Goal: Contribute content: Add original content to the website for others to see

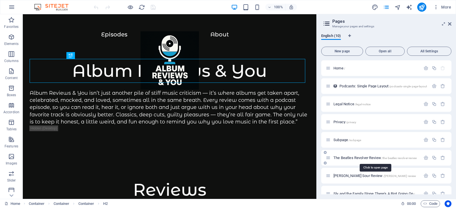
click at [358, 158] on span "The Beatles Revolver Review /the-beatles-revolver-review" at bounding box center [374, 158] width 83 height 4
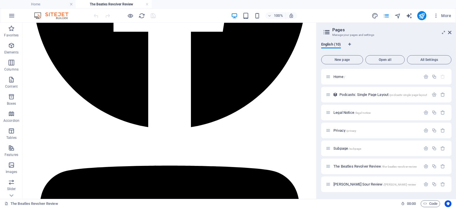
scroll to position [1657, 0]
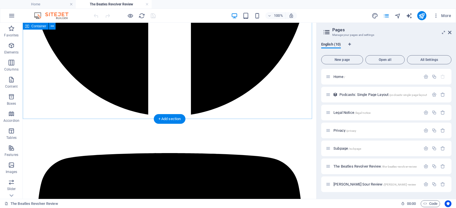
click at [9, 46] on icon "button" at bounding box center [11, 45] width 7 height 7
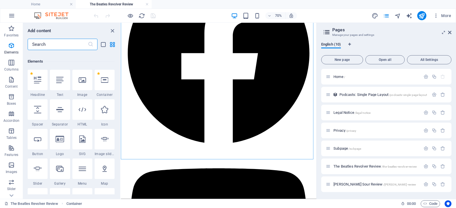
scroll to position [61, 0]
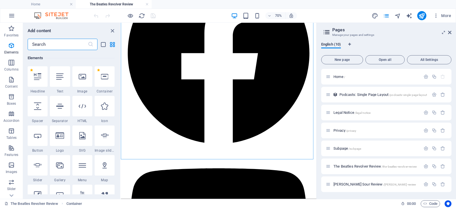
click at [67, 44] on input "text" at bounding box center [58, 44] width 60 height 11
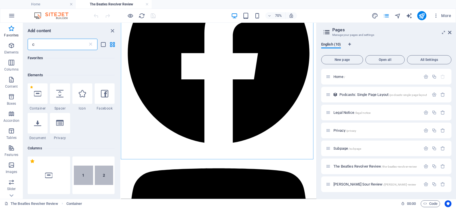
scroll to position [17, 0]
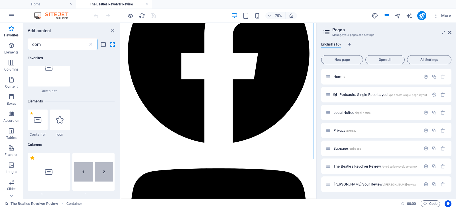
type input "comm"
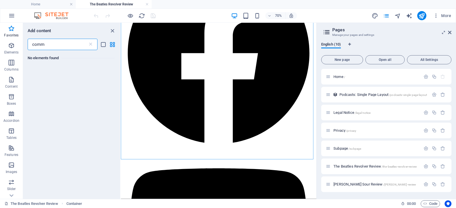
scroll to position [0, 0]
drag, startPoint x: 65, startPoint y: 45, endPoint x: 28, endPoint y: 48, distance: 37.1
click at [28, 48] on input "comm" at bounding box center [58, 44] width 60 height 11
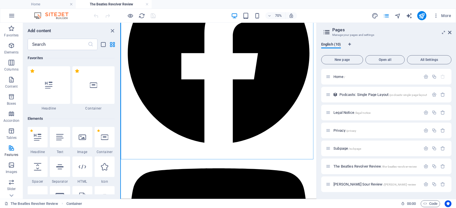
scroll to position [1600, 0]
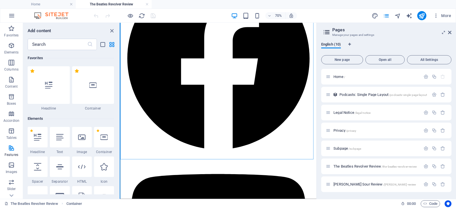
click at [120, 52] on section "Favorites Elements Columns Content Boxes Accordion Tables Features Images Slide…" at bounding box center [158, 111] width 316 height 176
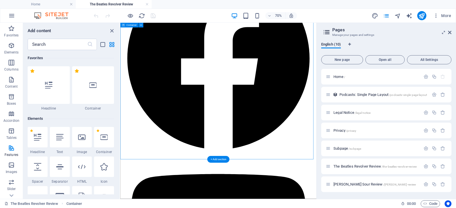
drag, startPoint x: 238, startPoint y: 74, endPoint x: 121, endPoint y: 66, distance: 118.3
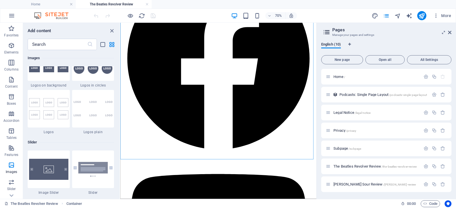
scroll to position [3213, 0]
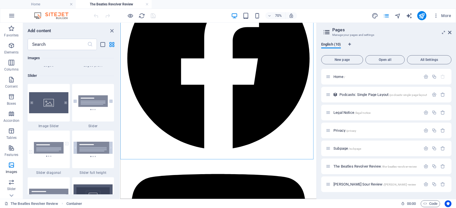
drag, startPoint x: 119, startPoint y: 51, endPoint x: 1, endPoint y: 159, distance: 159.7
click at [76, 75] on h6 "Slider" at bounding box center [71, 75] width 86 height 7
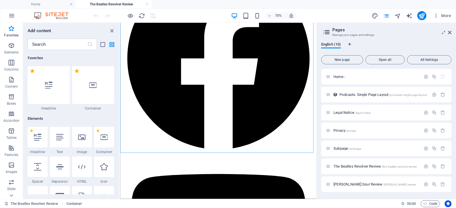
scroll to position [1624, 0]
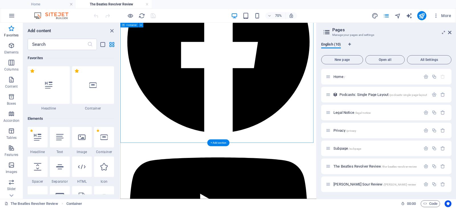
click at [85, 171] on div at bounding box center [82, 167] width 20 height 21
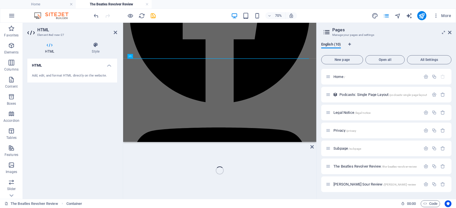
scroll to position [0, 0]
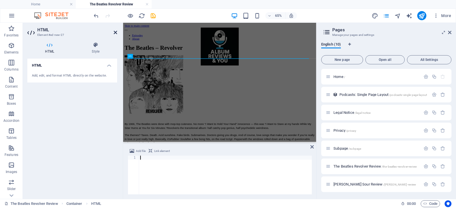
click at [114, 32] on icon at bounding box center [115, 32] width 3 height 5
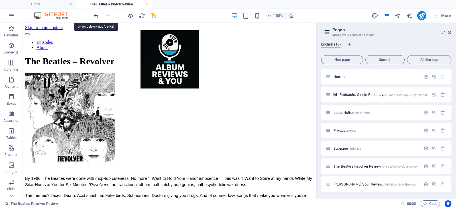
click at [94, 14] on icon "undo" at bounding box center [96, 16] width 7 height 7
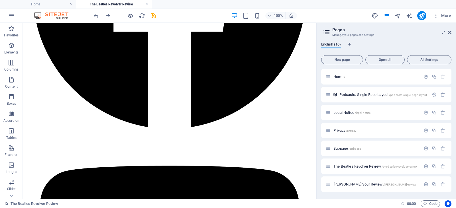
scroll to position [1657, 0]
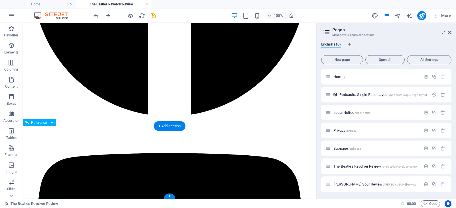
click at [95, 139] on div "All rights reserved Copyright 2025 Terms of Service Privacy Policy" at bounding box center [169, 101] width 289 height 628
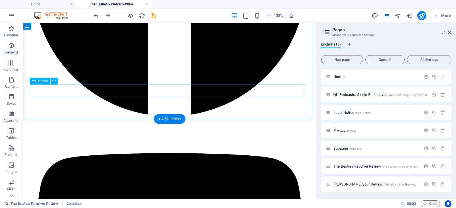
click at [8, 50] on p "Elements" at bounding box center [11, 52] width 15 height 5
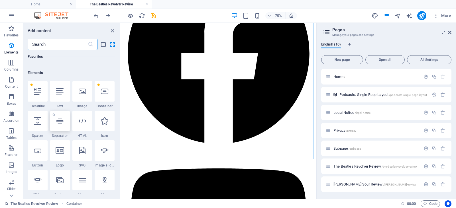
scroll to position [61, 0]
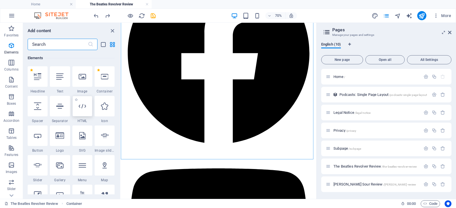
click at [82, 112] on div at bounding box center [82, 106] width 20 height 21
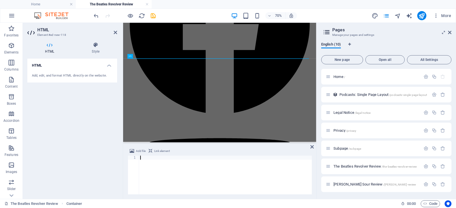
scroll to position [0, 0]
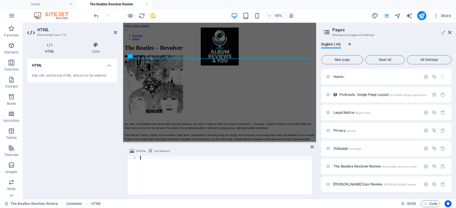
type textarea "<noscript>Please enable JavaScript to view the <a href="[URL][DOMAIN_NAME]">com…"
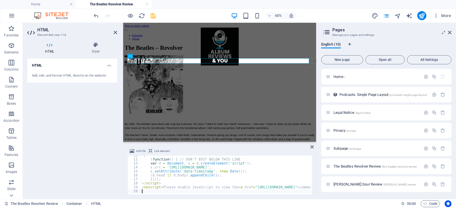
type textarea "<noscript>Please enable JavaScript to view the <a href="[URL][DOMAIN_NAME]">com…"
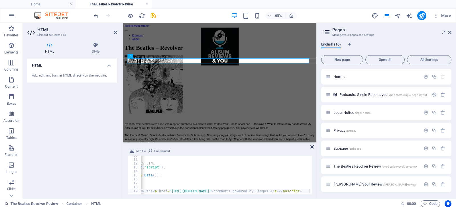
drag, startPoint x: 313, startPoint y: 148, endPoint x: 290, endPoint y: 125, distance: 32.2
click at [313, 148] on icon at bounding box center [311, 147] width 3 height 5
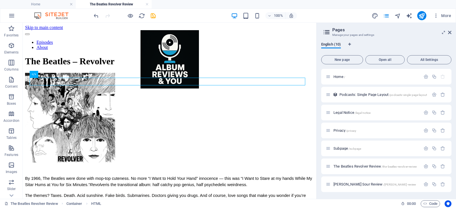
click at [454, 32] on aside "Pages Manage your pages and settings English (10) New page Open all All Setting…" at bounding box center [386, 111] width 140 height 176
click at [450, 34] on icon at bounding box center [449, 32] width 3 height 5
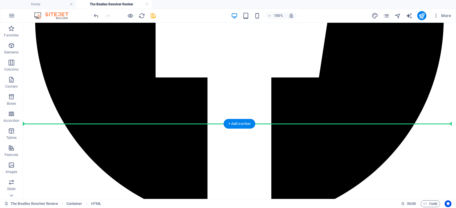
scroll to position [1510, 0]
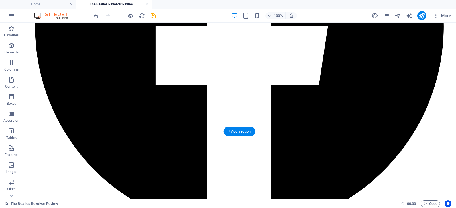
drag, startPoint x: 99, startPoint y: 97, endPoint x: 119, endPoint y: 97, distance: 20.2
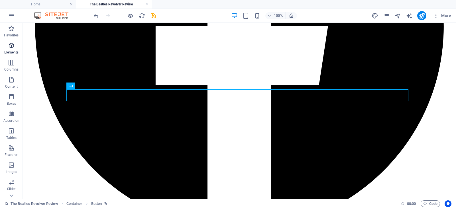
click at [14, 44] on icon "button" at bounding box center [11, 45] width 7 height 7
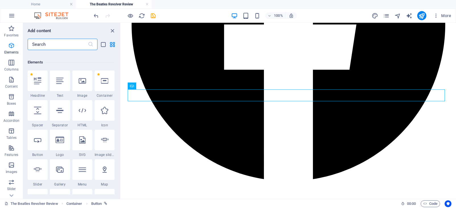
scroll to position [61, 0]
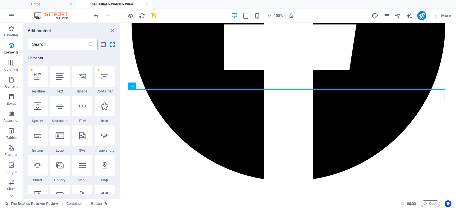
click at [47, 44] on input "text" at bounding box center [58, 44] width 60 height 11
click at [39, 112] on div at bounding box center [38, 106] width 20 height 21
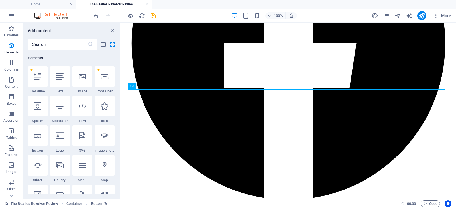
select select "px"
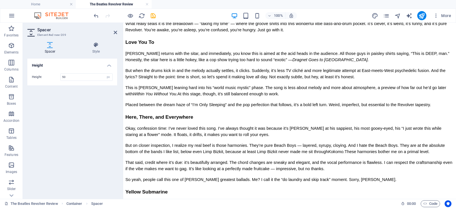
scroll to position [477, 0]
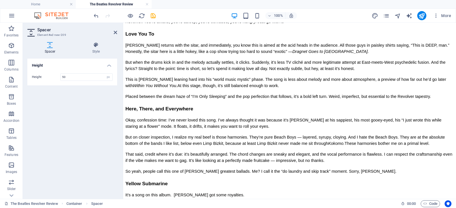
drag, startPoint x: 12, startPoint y: 64, endPoint x: 149, endPoint y: 21, distance: 143.6
click at [149, 23] on section "Favorites Elements Columns Content Boxes Accordion Tables Features Images Slide…" at bounding box center [228, 111] width 456 height 176
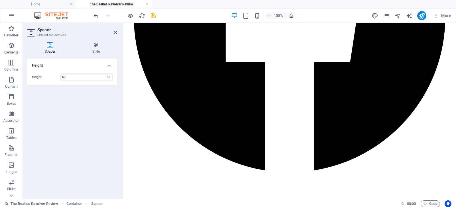
scroll to position [1552, 0]
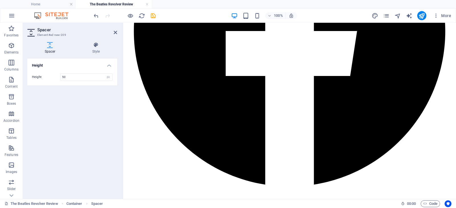
drag, startPoint x: 256, startPoint y: 77, endPoint x: 172, endPoint y: 88, distance: 84.8
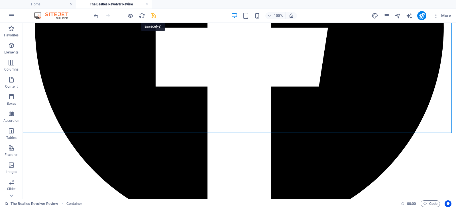
click at [153, 14] on icon "save" at bounding box center [153, 16] width 7 height 7
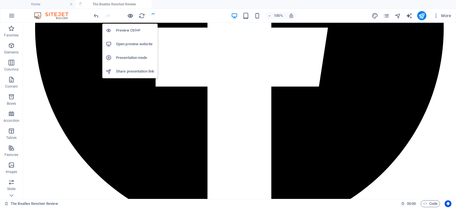
click at [130, 16] on icon "button" at bounding box center [130, 16] width 7 height 7
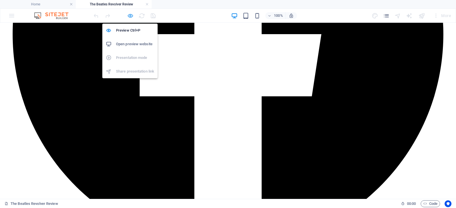
click at [130, 17] on icon "button" at bounding box center [130, 16] width 7 height 7
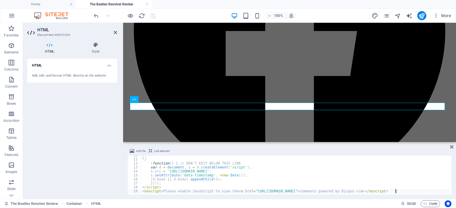
scroll to position [37, 0]
click at [269, 177] on div "}; */ ( function ( ) { // DON'T EDIT BELOW THIS LINE var d = document , s = d .…" at bounding box center [295, 177] width 309 height 46
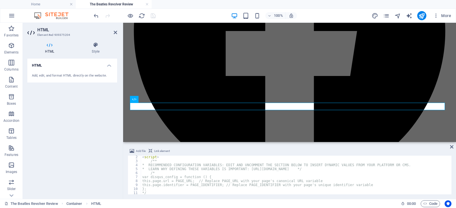
scroll to position [5, 0]
drag, startPoint x: 148, startPoint y: 181, endPoint x: 150, endPoint y: 184, distance: 3.8
click at [150, 184] on div "< script > /** * RECOMMENDED CONFIGURATION VARIABLES: EDIT AND UNCOMMENT THE SE…" at bounding box center [295, 178] width 309 height 47
drag, startPoint x: 361, startPoint y: 184, endPoint x: 357, endPoint y: 180, distance: 5.9
click at [357, 180] on div "< script > /** * RECOMMENDED CONFIGURATION VARIABLES: EDIT AND UNCOMMENT THE SE…" at bounding box center [295, 178] width 309 height 47
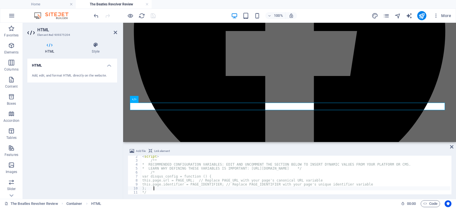
click at [372, 188] on div "< script > /** * RECOMMENDED CONFIGURATION VARIABLES: EDIT AND UNCOMMENT THE SE…" at bounding box center [295, 178] width 309 height 47
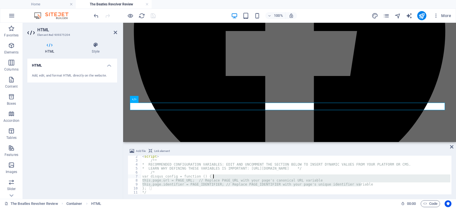
drag, startPoint x: 369, startPoint y: 186, endPoint x: 289, endPoint y: 176, distance: 80.4
click at [289, 176] on div "< script > /** * RECOMMENDED CONFIGURATION VARIABLES: EDIT AND UNCOMMENT THE SE…" at bounding box center [295, 178] width 309 height 47
type textarea "var disqus_config = function () { this.page.url = PAGE_URL; // Replace PAGE_URL…"
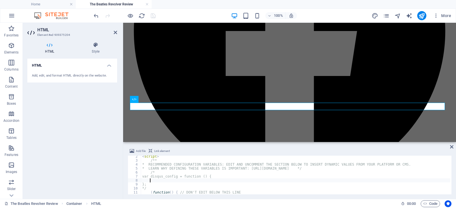
paste textarea "this.page.identifier = '<?php echo dsq_identifier_for_post($post); ?>';"
drag, startPoint x: 144, startPoint y: 184, endPoint x: 155, endPoint y: 186, distance: 11.5
click at [144, 184] on div "< script > /** * RECOMMENDED CONFIGURATION VARIABLES: EDIT AND UNCOMMENT THE SE…" at bounding box center [295, 178] width 309 height 47
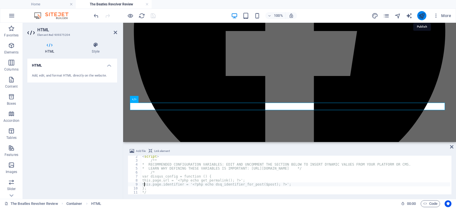
type textarea "this.page.identifier = '<?php echo dsq_identifier_for_post($post); ?>';"
click at [419, 16] on icon "publish" at bounding box center [421, 16] width 7 height 7
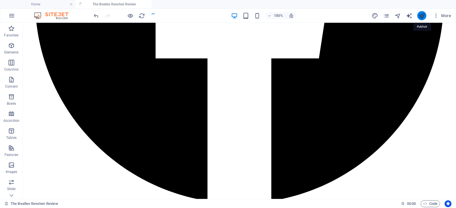
scroll to position [1523, 0]
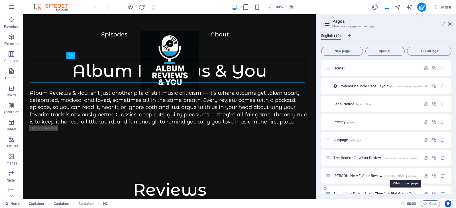
click at [358, 193] on span "Sly and the Family Stone There's A Riot Going On /sly-and-the-family-stone-ther…" at bounding box center [404, 194] width 143 height 4
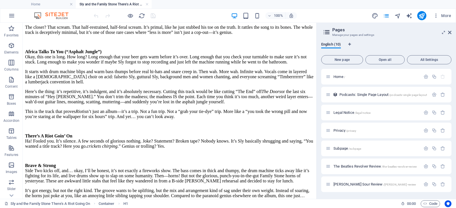
scroll to position [1475, 0]
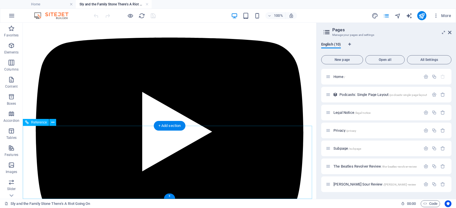
click at [166, 127] on div "+ Add section" at bounding box center [170, 126] width 32 height 10
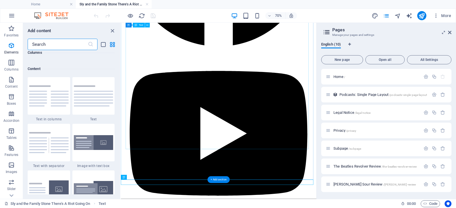
scroll to position [997, 0]
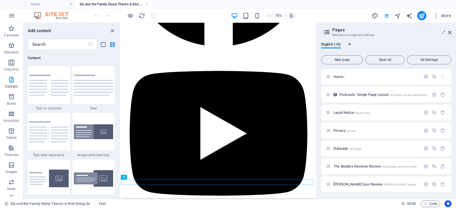
click at [119, 74] on div "Favorites 1 Star Headline 1 Star Container Elements 1 Star Headline 1 Star Text…" at bounding box center [71, 122] width 97 height 144
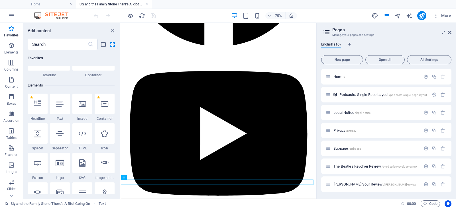
scroll to position [0, 0]
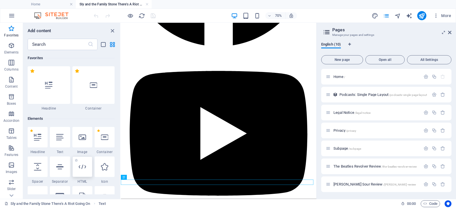
click at [81, 169] on icon at bounding box center [82, 166] width 7 height 7
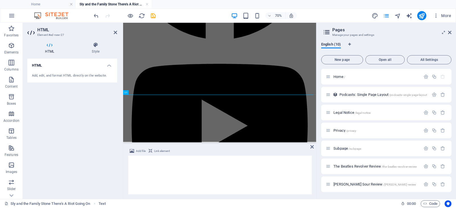
scroll to position [1453, 0]
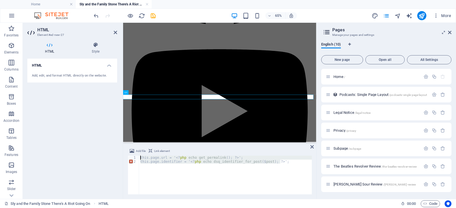
drag, startPoint x: 284, startPoint y: 164, endPoint x: 136, endPoint y: 158, distance: 148.0
click at [136, 158] on div "this.page.identifier = '<?php echo dsq_identifier_for_post($post); ?>'; 1 2 thi…" at bounding box center [220, 175] width 184 height 39
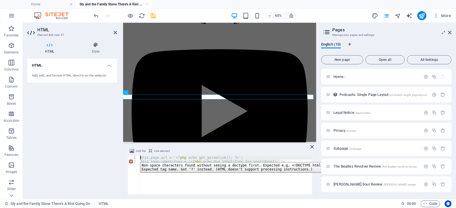
paste textarea "<noscript>Please enable JavaScript to view the <a href="[URL][DOMAIN_NAME]">com…"
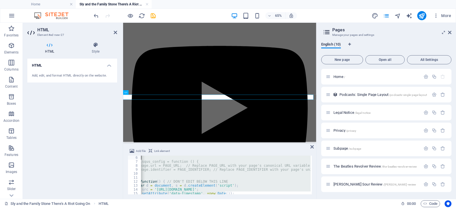
scroll to position [8, 0]
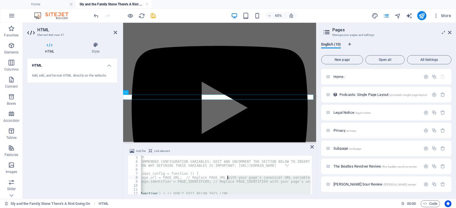
drag, startPoint x: 217, startPoint y: 178, endPoint x: 227, endPoint y: 176, distance: 10.4
click at [227, 176] on div "/** * RECOMMENDED CONFIGURATION VARIABLES: EDIT AND UNCOMMENT THE SECTION BELOW…" at bounding box center [256, 179] width 256 height 46
click at [215, 188] on div "/** * RECOMMENDED CONFIGURATION VARIABLES: EDIT AND UNCOMMENT THE SECTION BELOW…" at bounding box center [226, 175] width 170 height 39
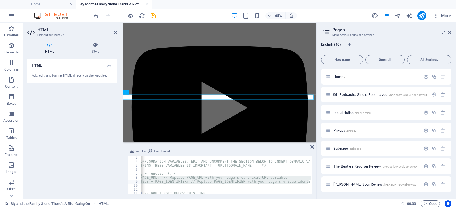
scroll to position [0, 52]
drag, startPoint x: 149, startPoint y: 177, endPoint x: 316, endPoint y: 181, distance: 167.6
click at [316, 181] on div "Home Sly and the Family Stone There's A Riot Going On Favorites Elements Column…" at bounding box center [228, 111] width 456 height 176
paste textarea "this.page.identifier = '<?php echo dsq_identifier_for_post($post); ?>';"
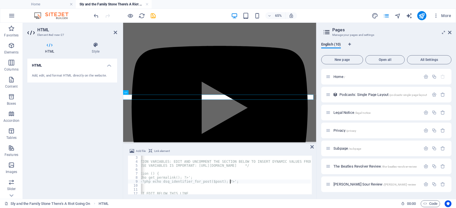
type textarea "</script> <noscript>Please enable JavaScript to view the <a href="[URL][DOMAIN_…"
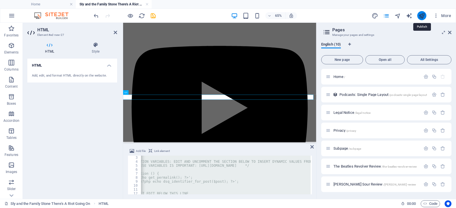
click at [424, 16] on icon "publish" at bounding box center [421, 16] width 7 height 7
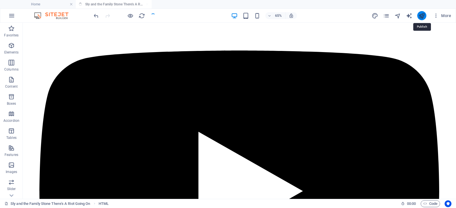
scroll to position [1267, 0]
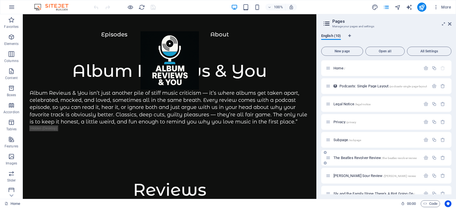
click at [352, 158] on span "The Beatles Revolver Review /the-beatles-revolver-review" at bounding box center [374, 158] width 83 height 4
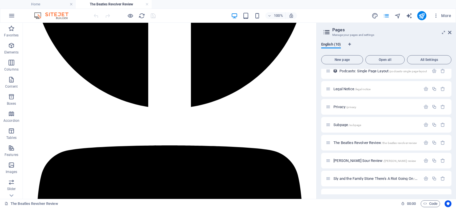
scroll to position [28, 0]
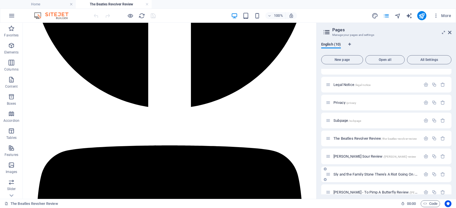
click at [370, 176] on span "Sly and the Family Stone There's A Riot Going On /sly-and-the-family-stone-ther…" at bounding box center [404, 174] width 143 height 4
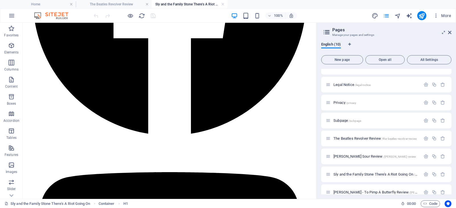
scroll to position [1482, 0]
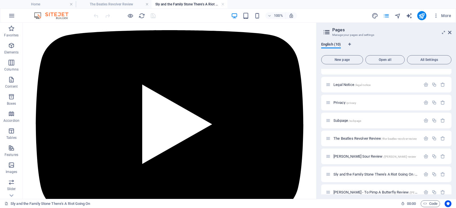
drag, startPoint x: 314, startPoint y: 40, endPoint x: 332, endPoint y: 222, distance: 182.7
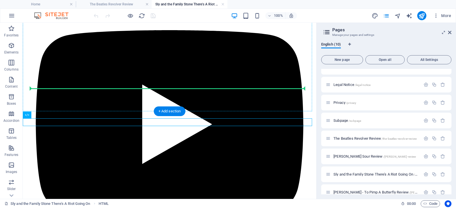
drag, startPoint x: 29, startPoint y: 123, endPoint x: 59, endPoint y: 110, distance: 32.8
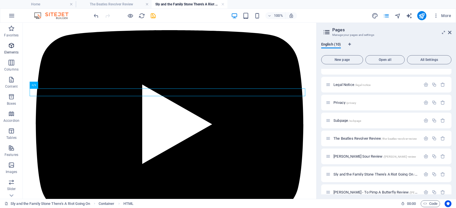
click at [15, 50] on span "Elements" at bounding box center [11, 49] width 23 height 14
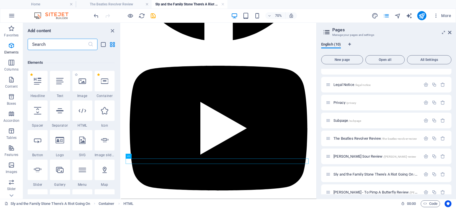
scroll to position [61, 0]
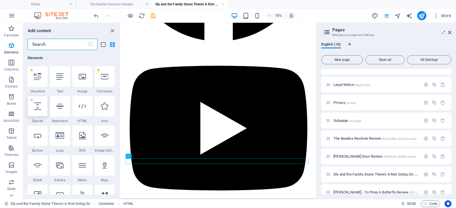
click at [42, 108] on div at bounding box center [38, 106] width 20 height 21
select select "px"
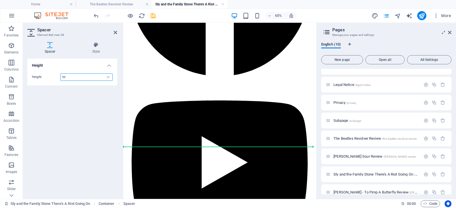
scroll to position [1373, 0]
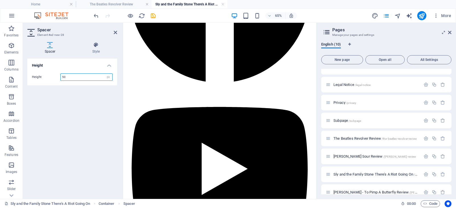
drag, startPoint x: 259, startPoint y: 79, endPoint x: 144, endPoint y: 189, distance: 158.8
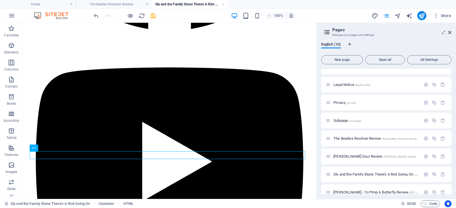
scroll to position [1468, 0]
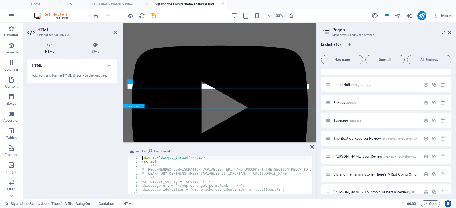
scroll to position [1453, 0]
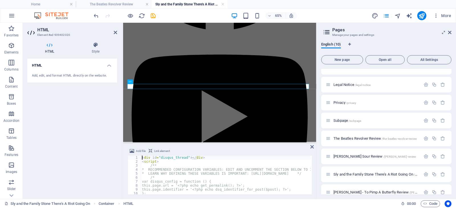
click at [193, 171] on div "< div id = "disqus_thread" > </ div > < script > /** * RECOMMENDED CONFIGURATIO…" at bounding box center [269, 179] width 256 height 46
type textarea "</script> <noscript>Please enable JavaScript to view the <a href="[URL][DOMAIN_…"
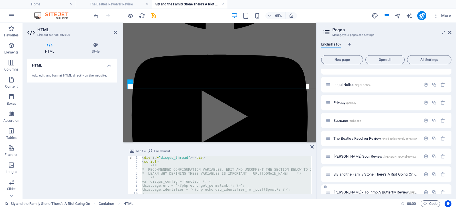
click at [347, 192] on span "[PERSON_NAME] - To Pimp A Butterfly Review /[PERSON_NAME]-to-pimp-a-butterfly-r…" at bounding box center [400, 192] width 134 height 4
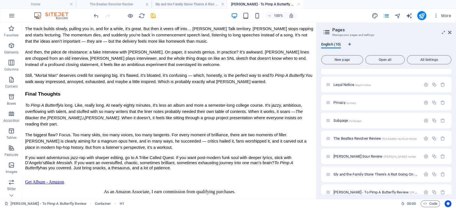
scroll to position [2235, 0]
drag, startPoint x: 313, startPoint y: 36, endPoint x: 335, endPoint y: 225, distance: 190.4
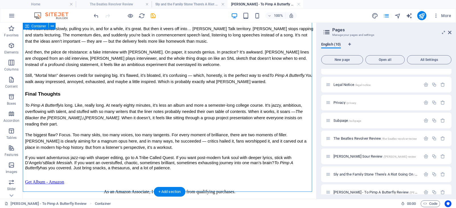
click at [9, 52] on p "Elements" at bounding box center [11, 52] width 15 height 5
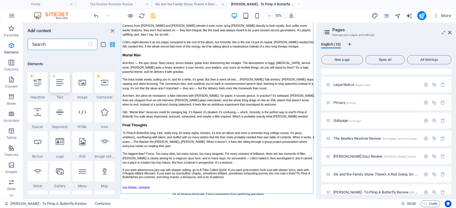
scroll to position [61, 0]
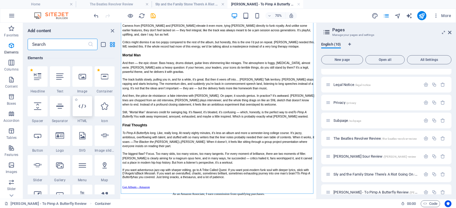
click at [81, 116] on div at bounding box center [82, 106] width 20 height 21
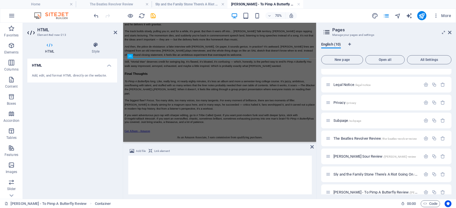
scroll to position [0, 0]
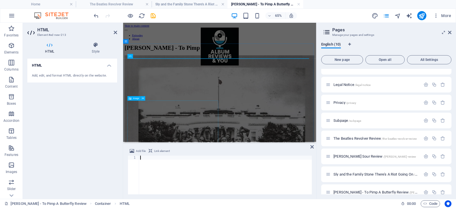
type textarea "<noscript>Please enable JavaScript to view the <a href="[URL][DOMAIN_NAME]">com…"
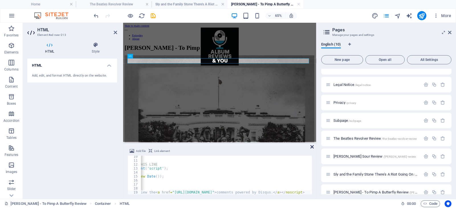
click at [312, 147] on icon at bounding box center [311, 147] width 3 height 5
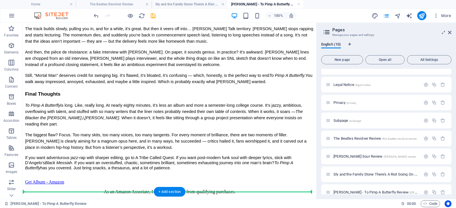
scroll to position [2235, 0]
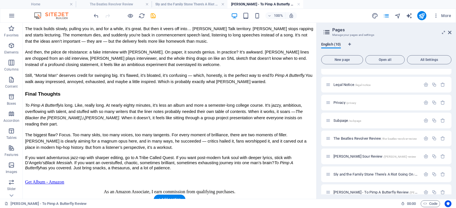
drag, startPoint x: 64, startPoint y: 98, endPoint x: 41, endPoint y: 168, distance: 74.2
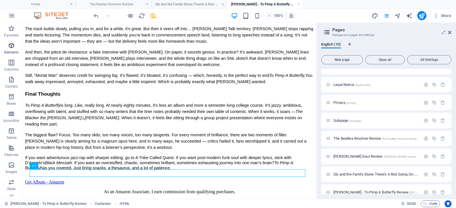
click at [13, 50] on p "Elements" at bounding box center [11, 52] width 15 height 5
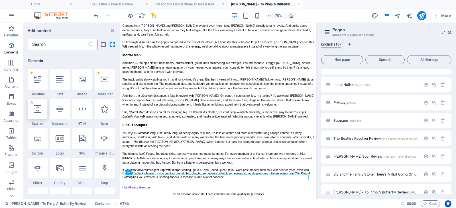
scroll to position [61, 0]
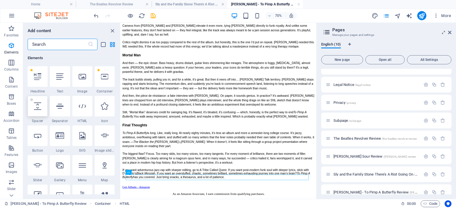
click at [41, 107] on icon at bounding box center [37, 106] width 7 height 7
select select "px"
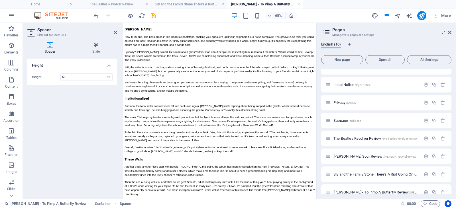
scroll to position [665, 0]
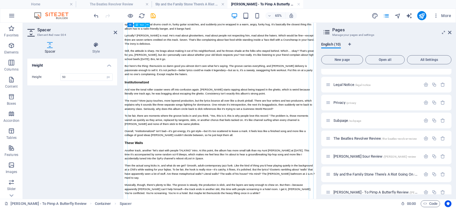
drag, startPoint x: 253, startPoint y: 81, endPoint x: 180, endPoint y: 37, distance: 85.8
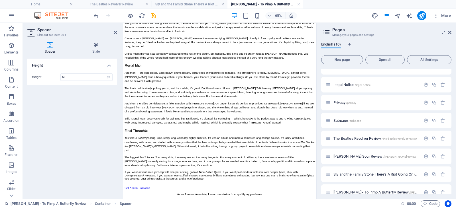
scroll to position [2142, 0]
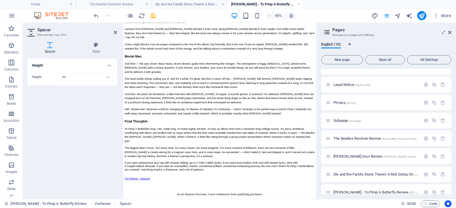
drag, startPoint x: 254, startPoint y: 78, endPoint x: 162, endPoint y: 241, distance: 186.9
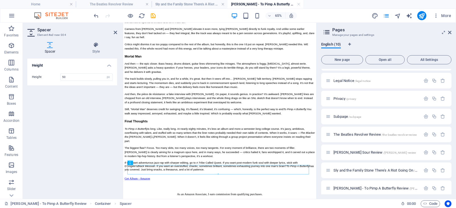
scroll to position [44, 0]
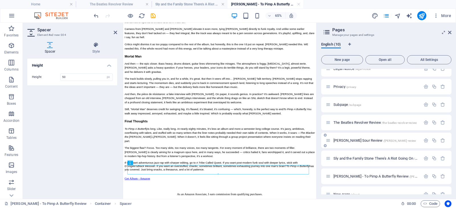
click at [337, 141] on span "[PERSON_NAME] Review /[PERSON_NAME]-review" at bounding box center [374, 140] width 83 height 4
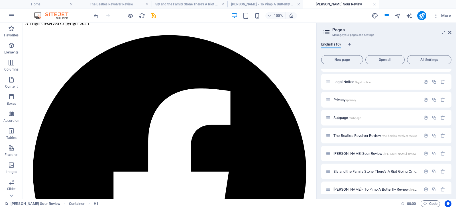
scroll to position [1100, 0]
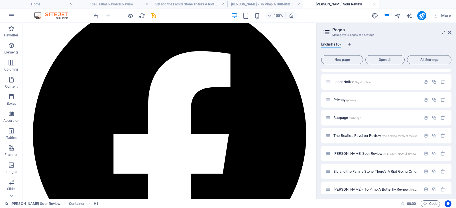
drag, startPoint x: 314, startPoint y: 41, endPoint x: 339, endPoint y: 208, distance: 168.8
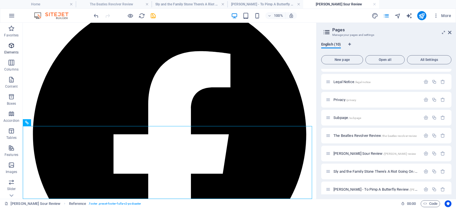
drag, startPoint x: 13, startPoint y: 48, endPoint x: 18, endPoint y: 48, distance: 5.2
click at [13, 48] on icon "button" at bounding box center [11, 45] width 7 height 7
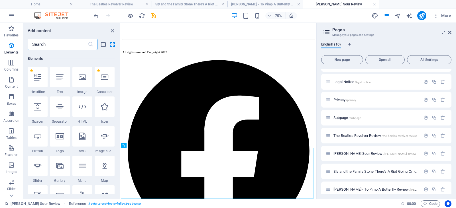
scroll to position [61, 0]
click at [80, 106] on icon at bounding box center [82, 106] width 7 height 7
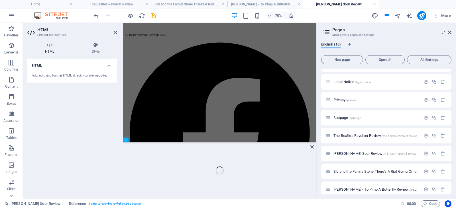
scroll to position [1085, 0]
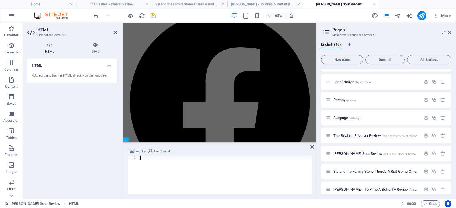
type textarea "<noscript>Please enable JavaScript to view the <a href="[URL][DOMAIN_NAME]">com…"
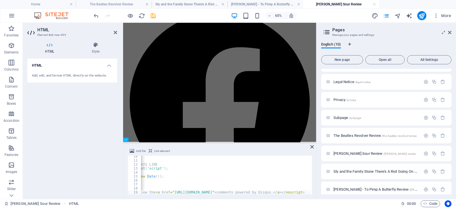
drag, startPoint x: 118, startPoint y: 31, endPoint x: 122, endPoint y: 35, distance: 5.4
click at [118, 31] on aside "HTML Element #ed-new-399 HTML Style HTML Add, edit, and format HTML directly on…" at bounding box center [73, 111] width 100 height 176
click at [313, 147] on icon at bounding box center [311, 147] width 3 height 5
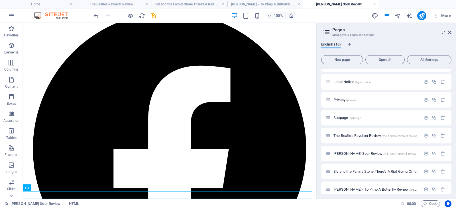
scroll to position [1108, 0]
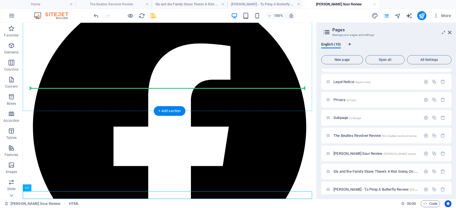
drag, startPoint x: 30, startPoint y: 195, endPoint x: 44, endPoint y: 86, distance: 110.3
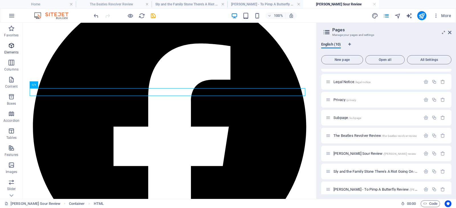
click at [11, 48] on icon "button" at bounding box center [11, 45] width 7 height 7
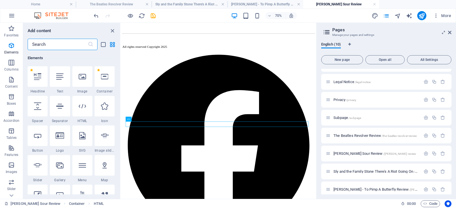
scroll to position [61, 0]
click at [39, 105] on icon at bounding box center [37, 106] width 7 height 7
select select "px"
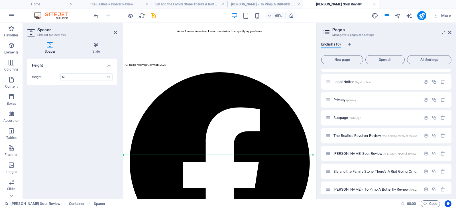
scroll to position [993, 0]
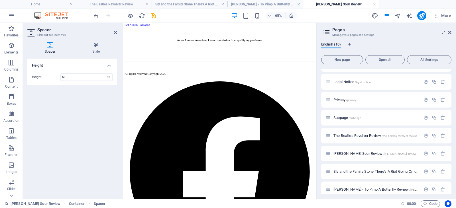
drag, startPoint x: 254, startPoint y: 78, endPoint x: 158, endPoint y: 193, distance: 149.8
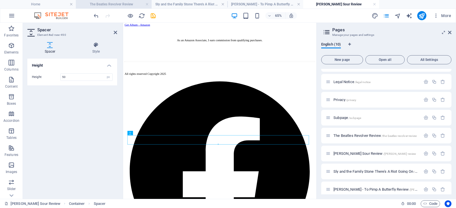
click at [103, 4] on h4 "The Beatles Revolver Review" at bounding box center [114, 4] width 76 height 6
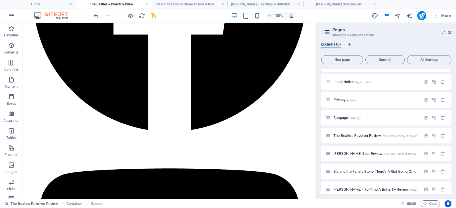
scroll to position [0, 0]
click at [182, 4] on h4 "Sly and the Family Stone There's A Riot Going On" at bounding box center [190, 4] width 76 height 6
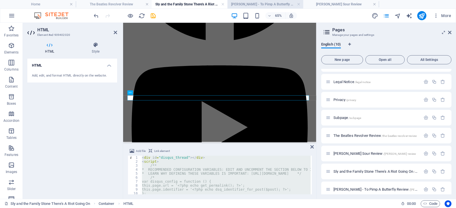
scroll to position [1437, 0]
click at [258, 3] on h4 "[PERSON_NAME] - To Pimp A Butterfly Review" at bounding box center [265, 4] width 76 height 6
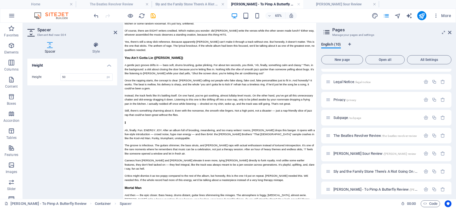
scroll to position [2142, 0]
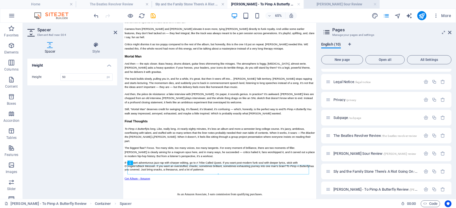
drag, startPoint x: 335, startPoint y: 1, endPoint x: 339, endPoint y: 1, distance: 4.6
click at [339, 5] on h4 "[PERSON_NAME] Sour Review" at bounding box center [341, 4] width 76 height 6
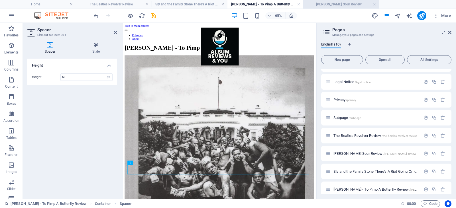
scroll to position [993, 0]
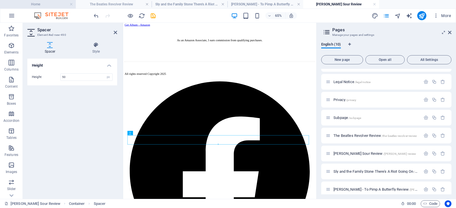
drag, startPoint x: 32, startPoint y: 4, endPoint x: 45, endPoint y: 3, distance: 12.8
click at [419, 16] on icon "publish" at bounding box center [421, 16] width 7 height 7
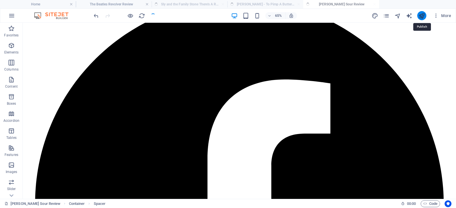
scroll to position [908, 0]
